Goal: Information Seeking & Learning: Learn about a topic

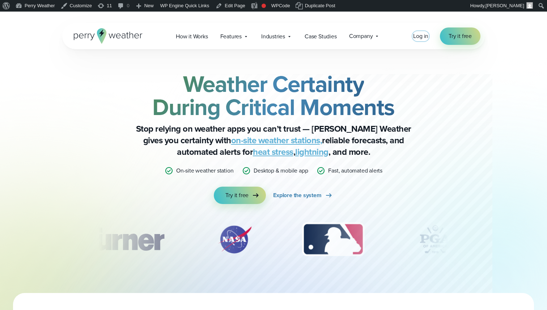
click at [421, 39] on span "Log in" at bounding box center [420, 36] width 15 height 8
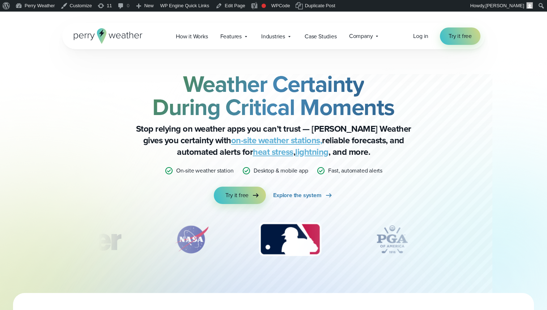
click at [361, 44] on div "Open Menu Log in Try it free How it Works" at bounding box center [273, 36] width 422 height 26
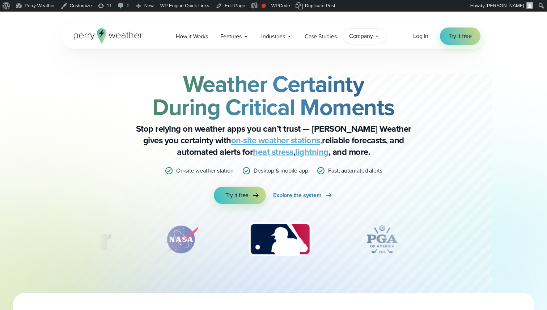
click at [361, 38] on span "Company" at bounding box center [361, 36] width 24 height 9
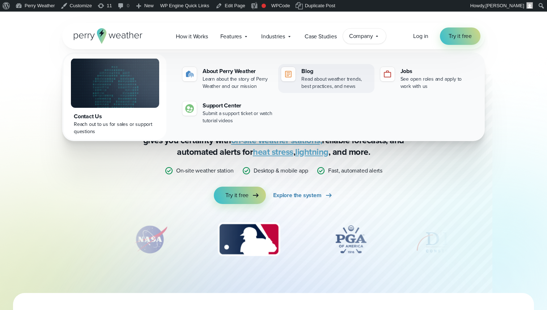
click at [343, 77] on div "Read about weather trends, best practices, and news" at bounding box center [336, 83] width 70 height 14
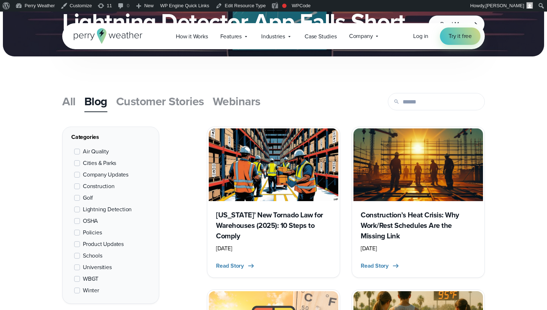
scroll to position [203, 0]
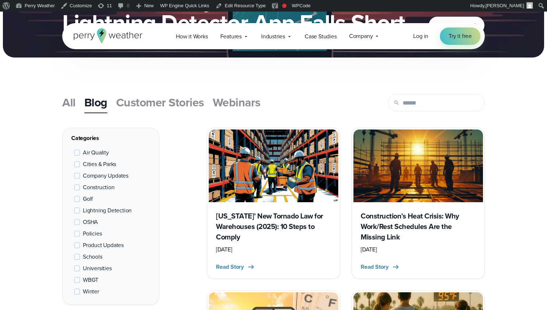
click at [243, 102] on span "Webinars" at bounding box center [237, 102] width 48 height 17
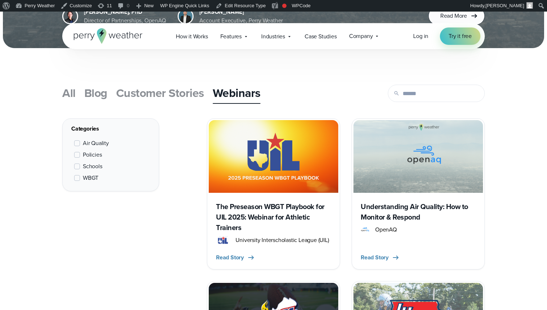
scroll to position [216, 0]
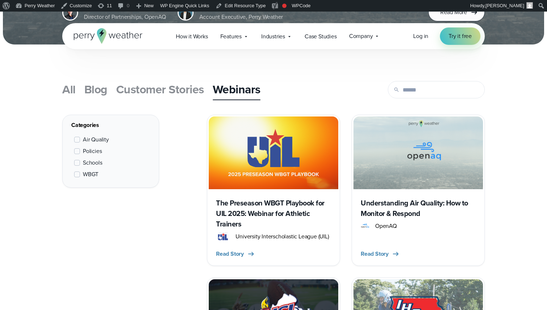
click at [261, 207] on h3 "The Preseason WBGT Playbook for UIL 2025: Webinar for Athletic Trainers" at bounding box center [273, 213] width 115 height 31
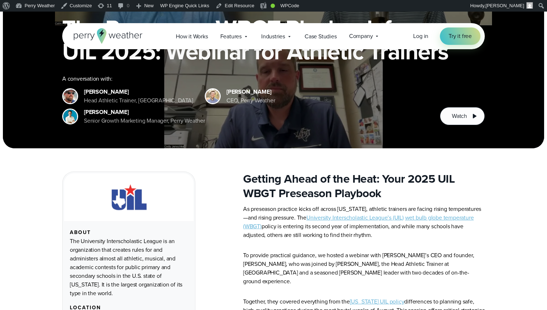
scroll to position [112, 0]
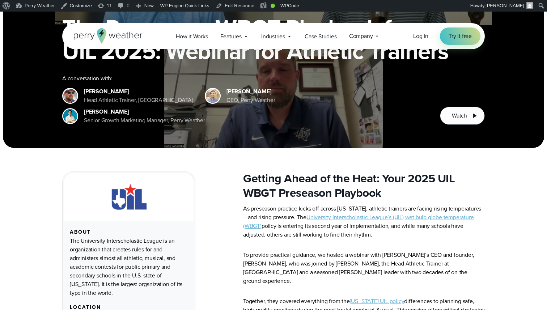
drag, startPoint x: 123, startPoint y: 91, endPoint x: 100, endPoint y: 91, distance: 23.5
click at [100, 91] on div "Cody Jenschke" at bounding box center [138, 91] width 109 height 9
copy div "Jenschke"
